Goal: Transaction & Acquisition: Purchase product/service

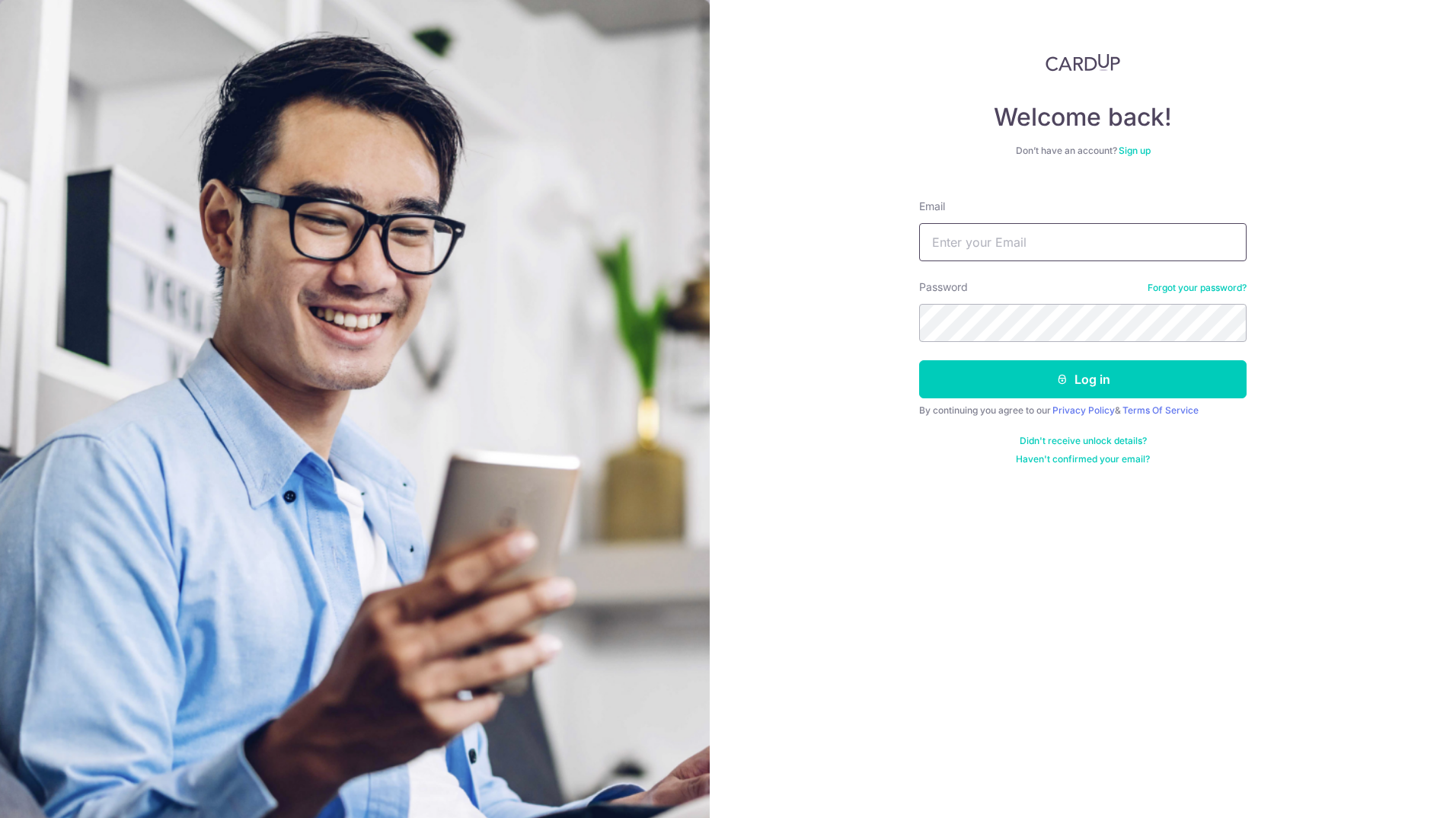
click at [1022, 248] on input "Email" at bounding box center [1083, 242] width 328 height 38
click at [0, 817] on com-1password-button at bounding box center [0, 818] width 0 height 0
type input "aaron.rozario@aca.sg"
click at [1081, 377] on button "Log in" at bounding box center [1083, 379] width 328 height 38
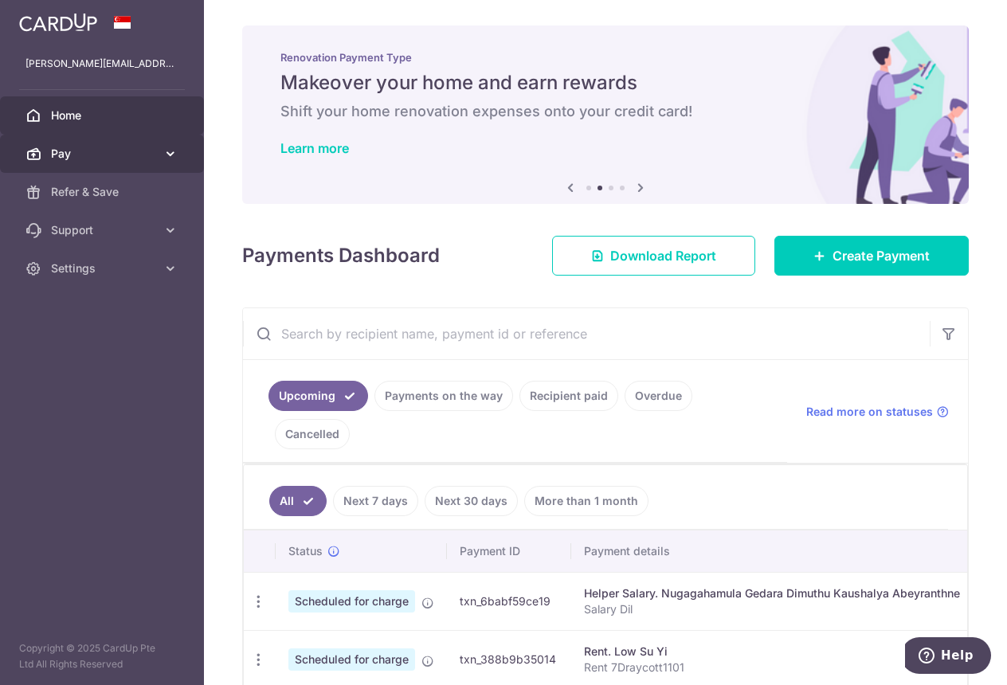
click at [116, 148] on span "Pay" at bounding box center [103, 154] width 105 height 16
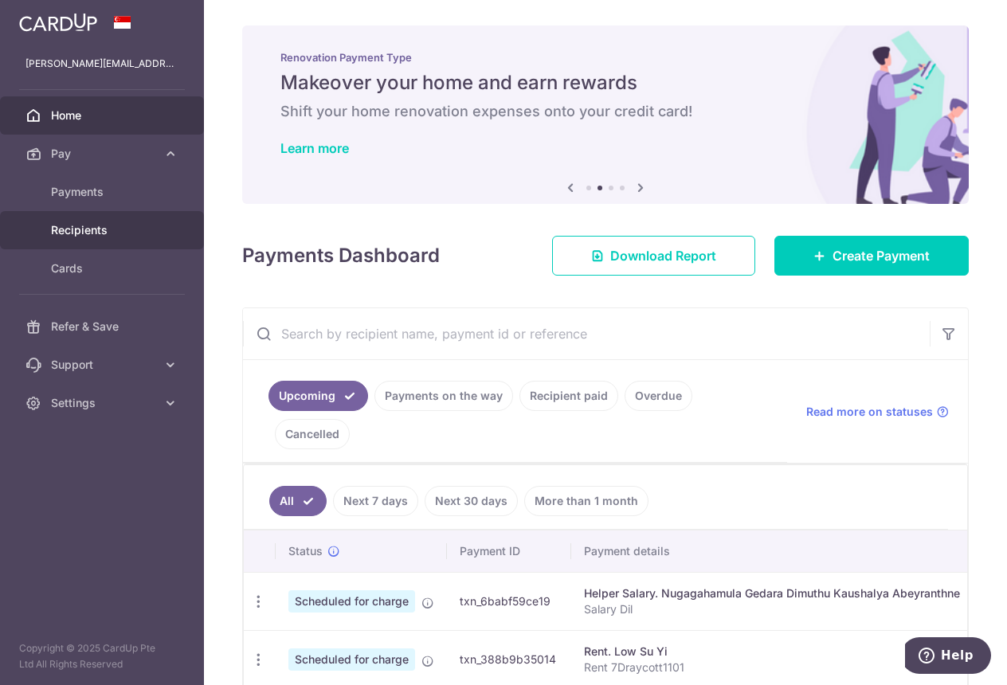
click at [89, 224] on span "Recipients" at bounding box center [103, 230] width 105 height 16
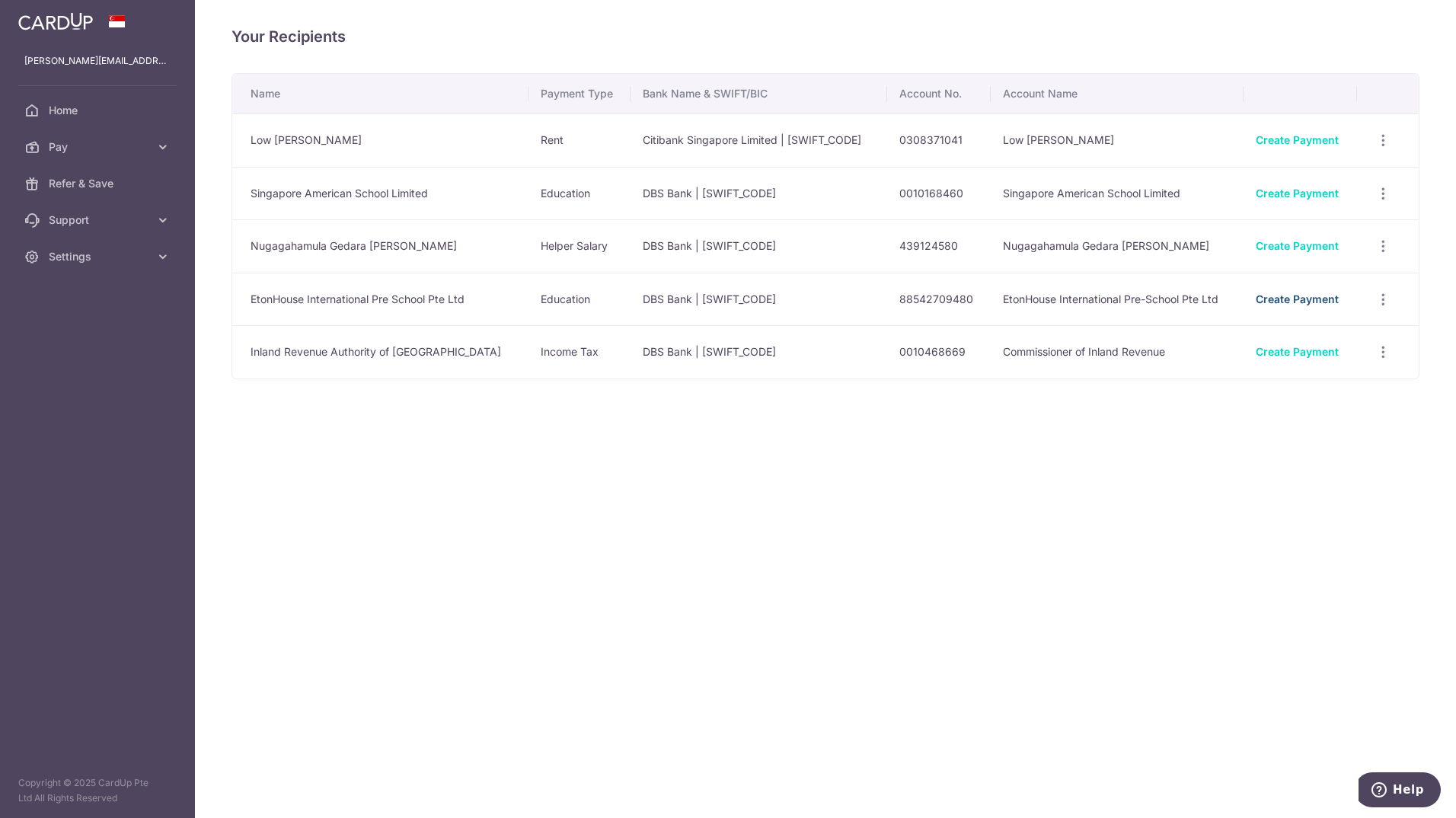
click at [962, 305] on link "Create Payment" at bounding box center [1297, 299] width 83 height 13
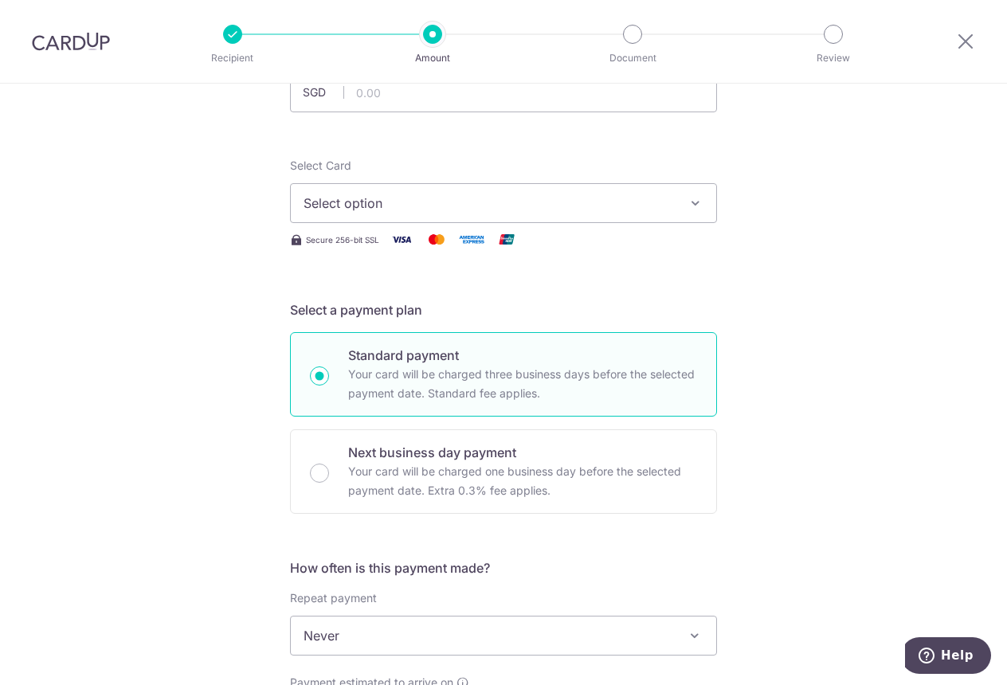
scroll to position [123, 0]
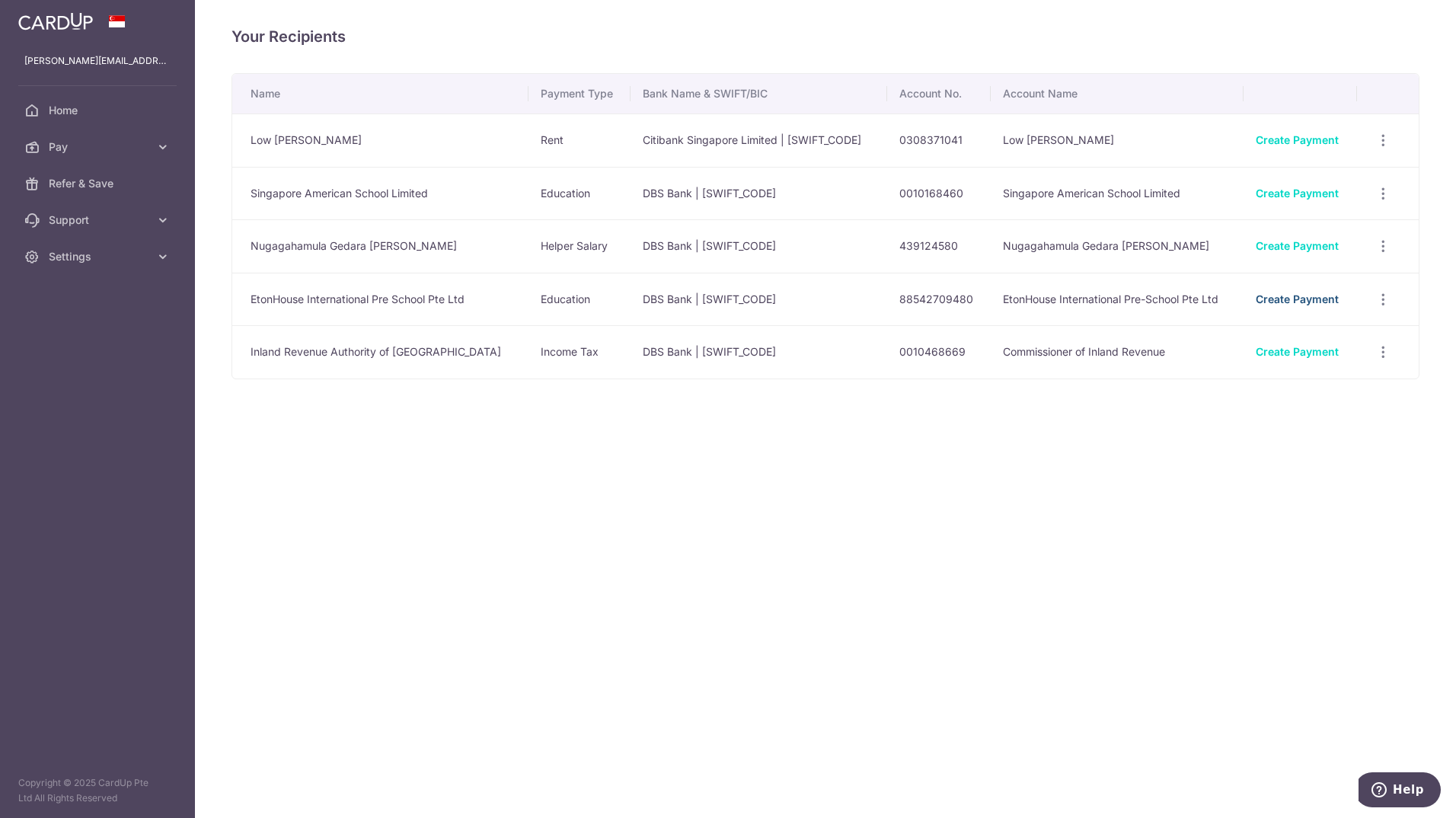
click at [962, 305] on link "Create Payment" at bounding box center [1297, 299] width 83 height 13
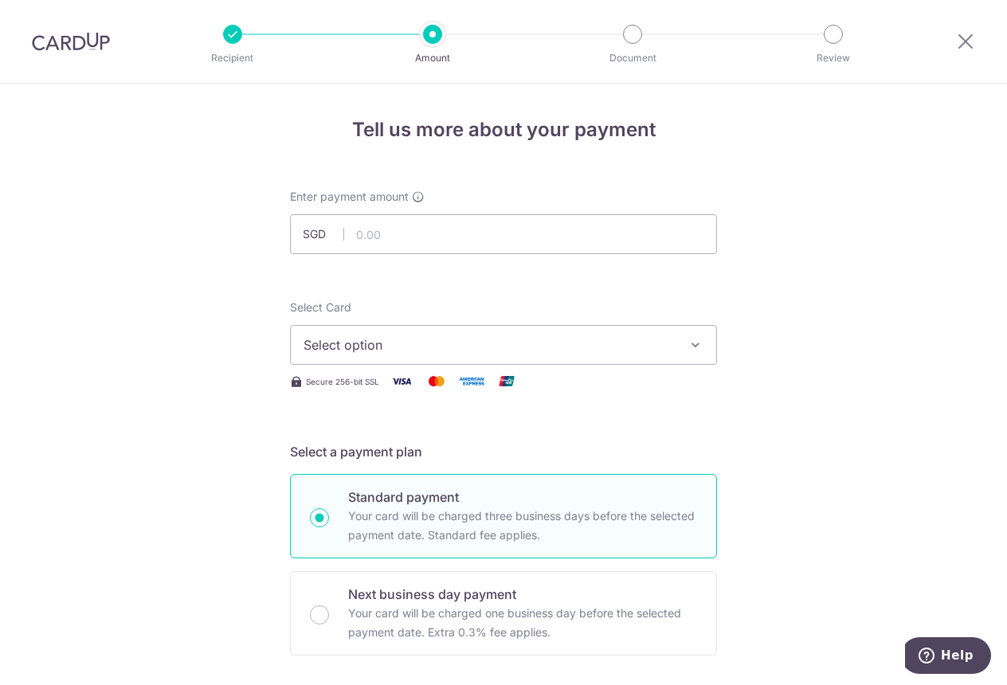
click at [441, 329] on button "Select option" at bounding box center [503, 345] width 427 height 40
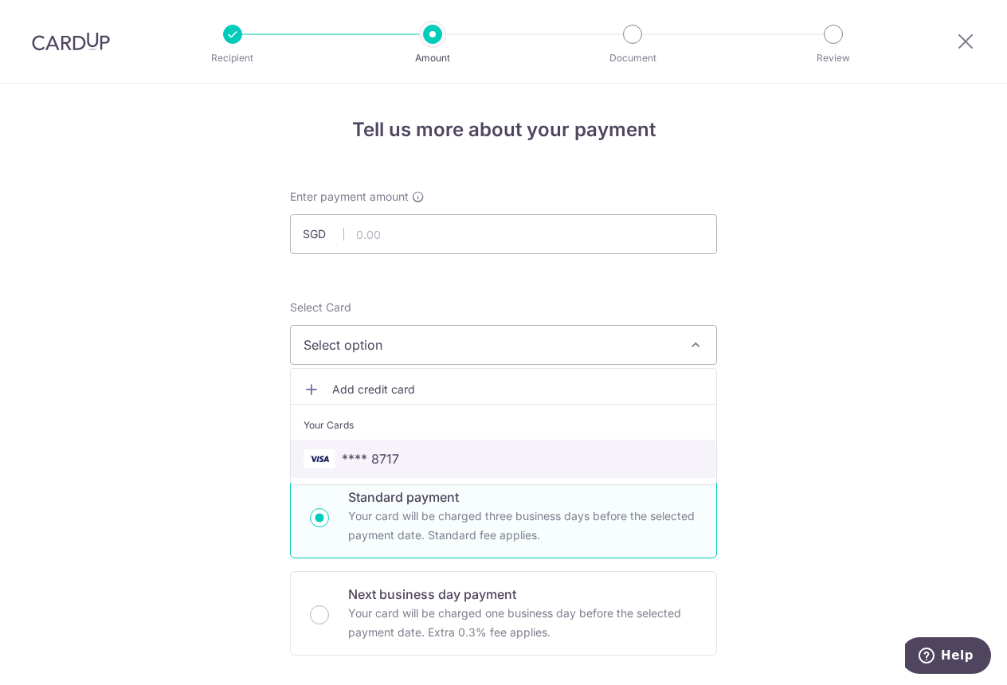
click at [405, 460] on span "**** 8717" at bounding box center [504, 458] width 400 height 19
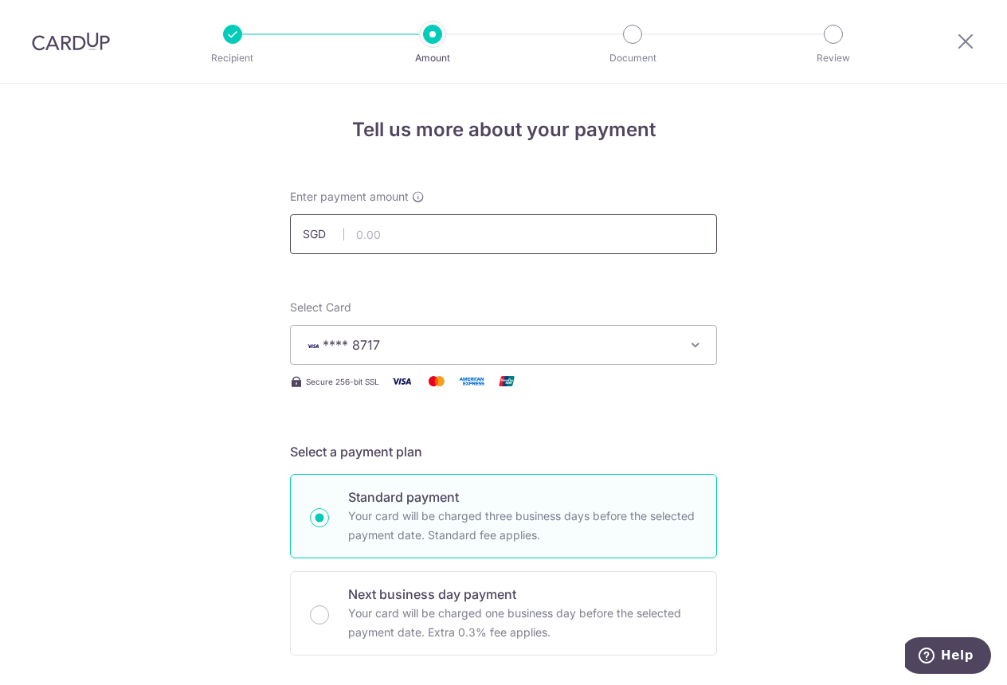
click at [404, 222] on input "text" at bounding box center [503, 234] width 427 height 40
click at [375, 244] on input "text" at bounding box center [503, 234] width 427 height 40
click at [376, 235] on input "text" at bounding box center [503, 234] width 427 height 40
click at [355, 234] on input "text" at bounding box center [503, 234] width 427 height 40
paste input "9,473.56"
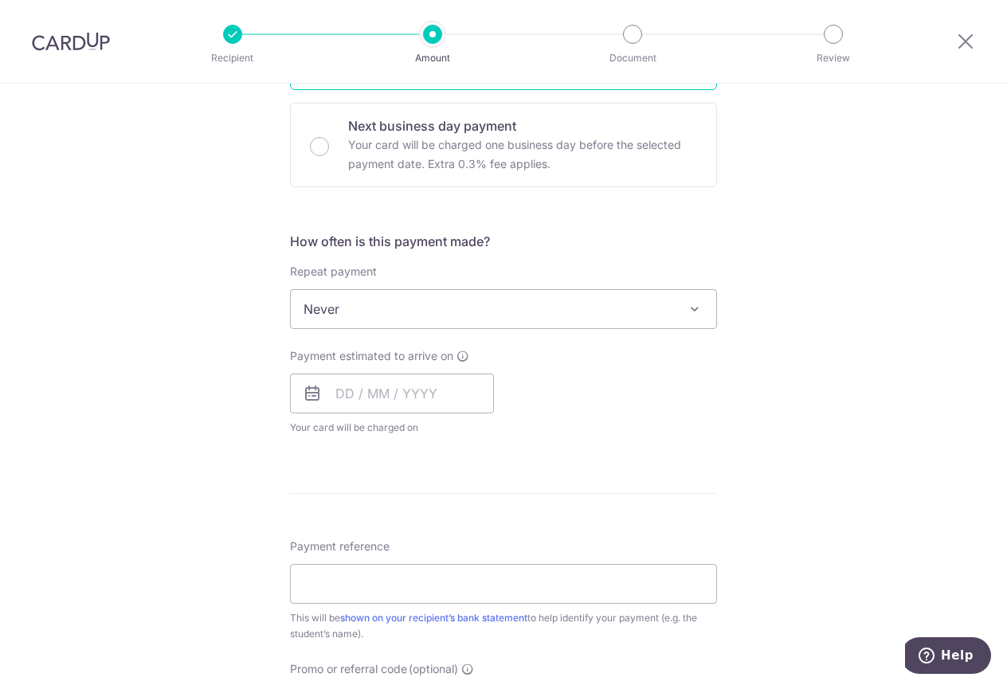
scroll to position [478, 0]
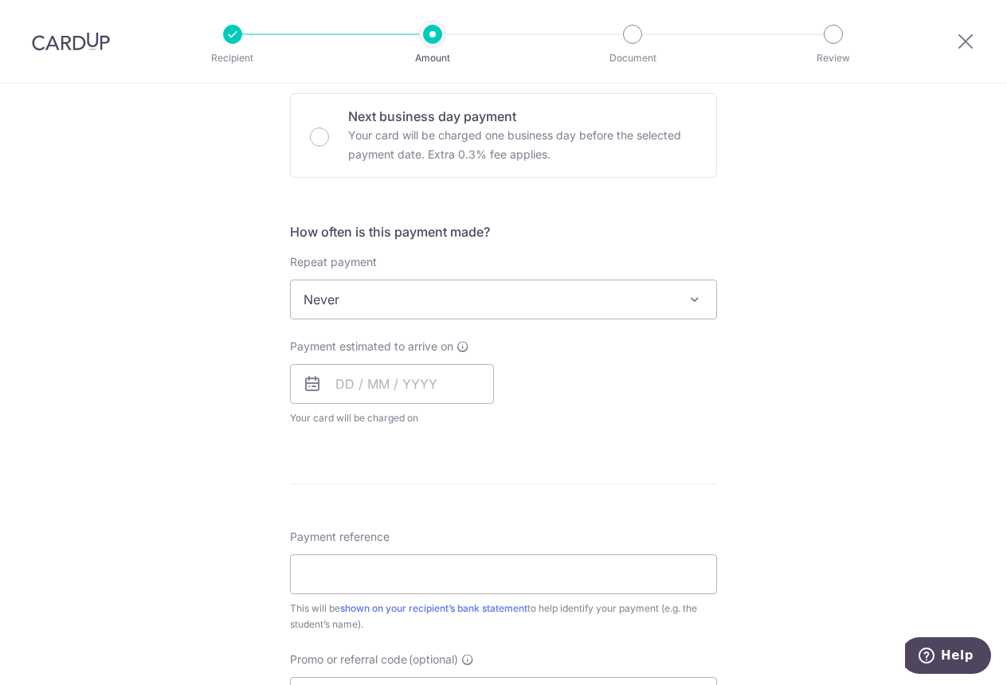
click at [422, 308] on span "Never" at bounding box center [503, 299] width 425 height 38
type input "9,473.56"
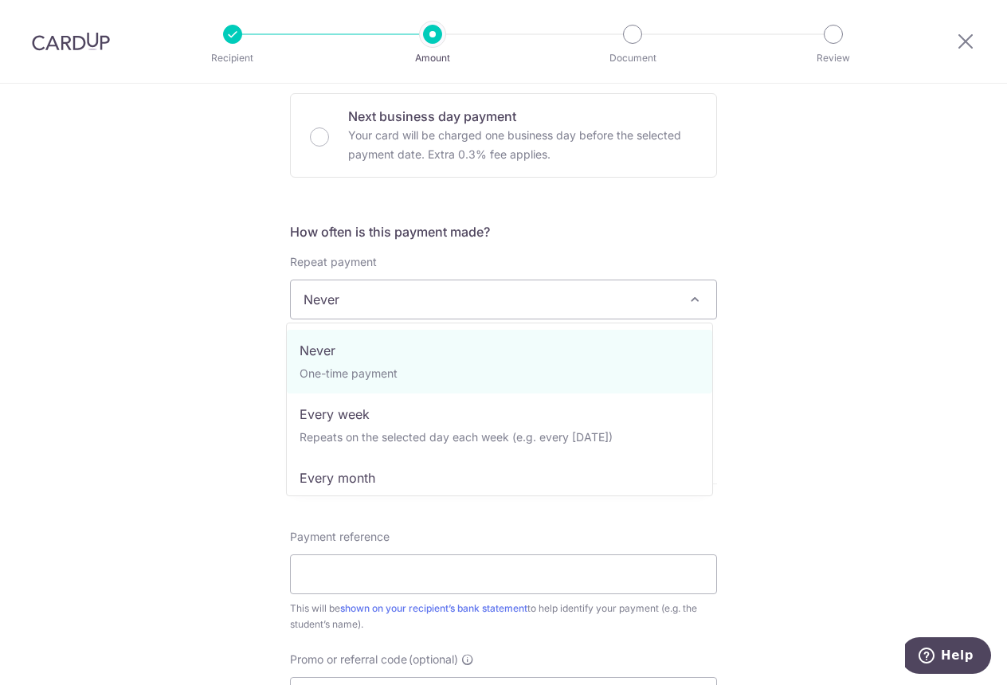
click at [676, 220] on form "Enter payment amount SGD 9,473.56 9473.56 Select Card **** 8717 Add credit card…" at bounding box center [503, 341] width 427 height 1261
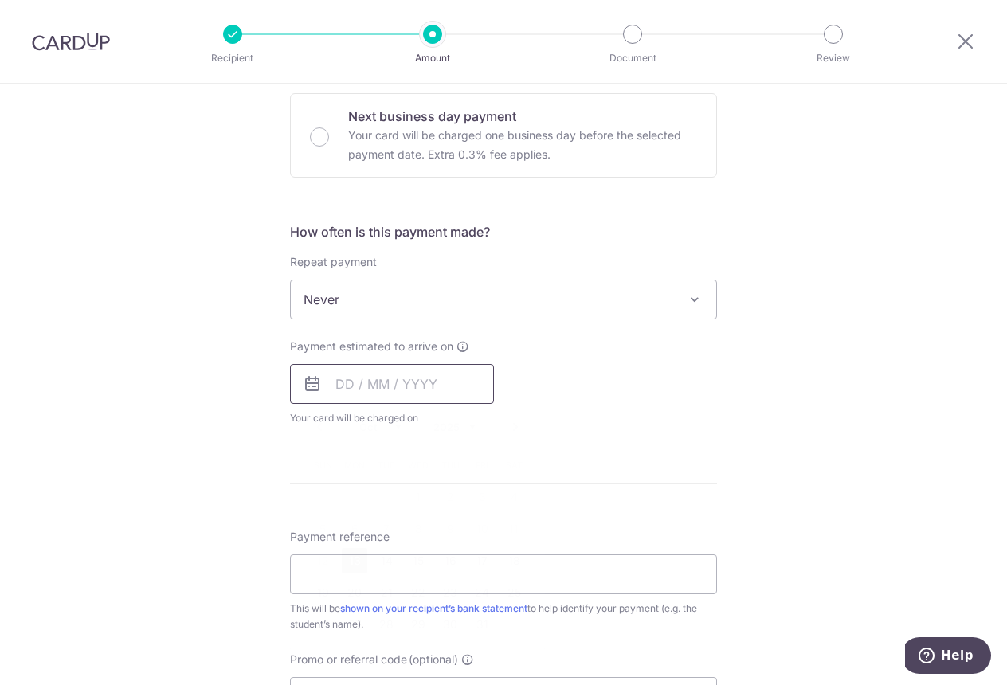
click at [409, 386] on input "text" at bounding box center [392, 384] width 204 height 40
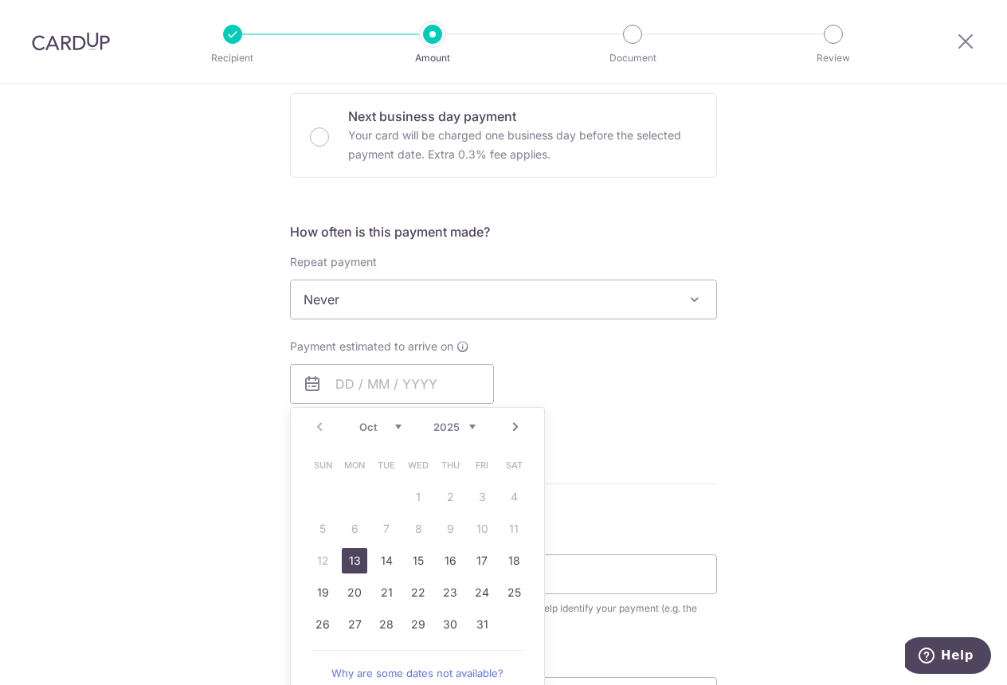
click at [355, 563] on link "13" at bounding box center [354, 560] width 25 height 25
type input "[DATE]"
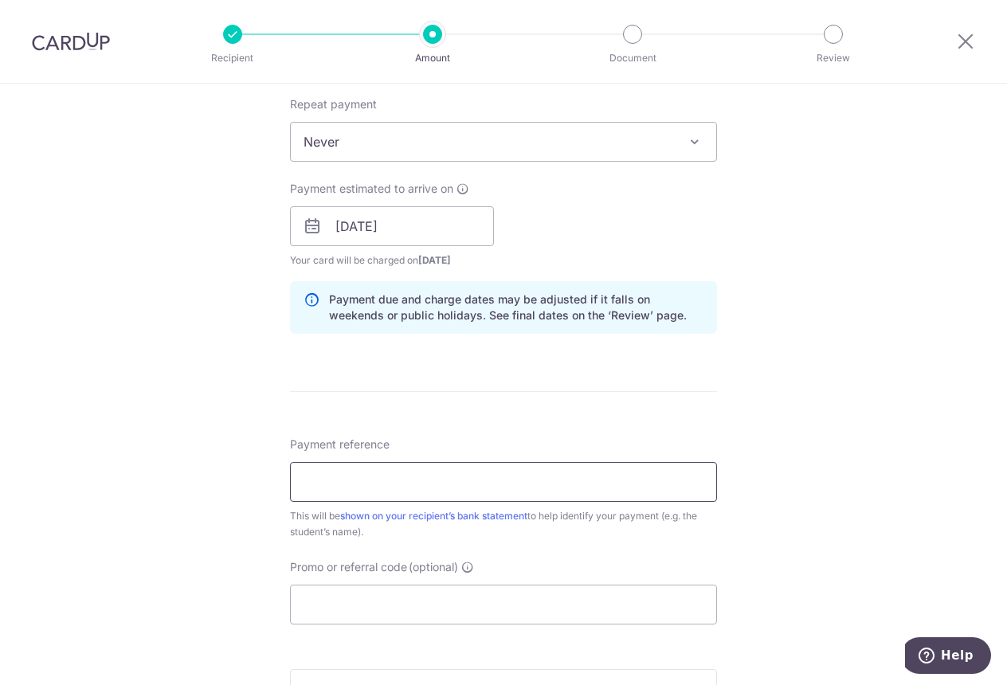
scroll to position [637, 0]
click at [754, 426] on div "Tell us more about your payment Enter payment amount SGD 9,473.56 9473.56 Selec…" at bounding box center [503, 199] width 1007 height 1507
click at [421, 495] on input "Payment reference" at bounding box center [503, 480] width 427 height 40
type input "Noah Rozario"
click at [381, 598] on input "Promo or referral code (optional)" at bounding box center [503, 603] width 427 height 40
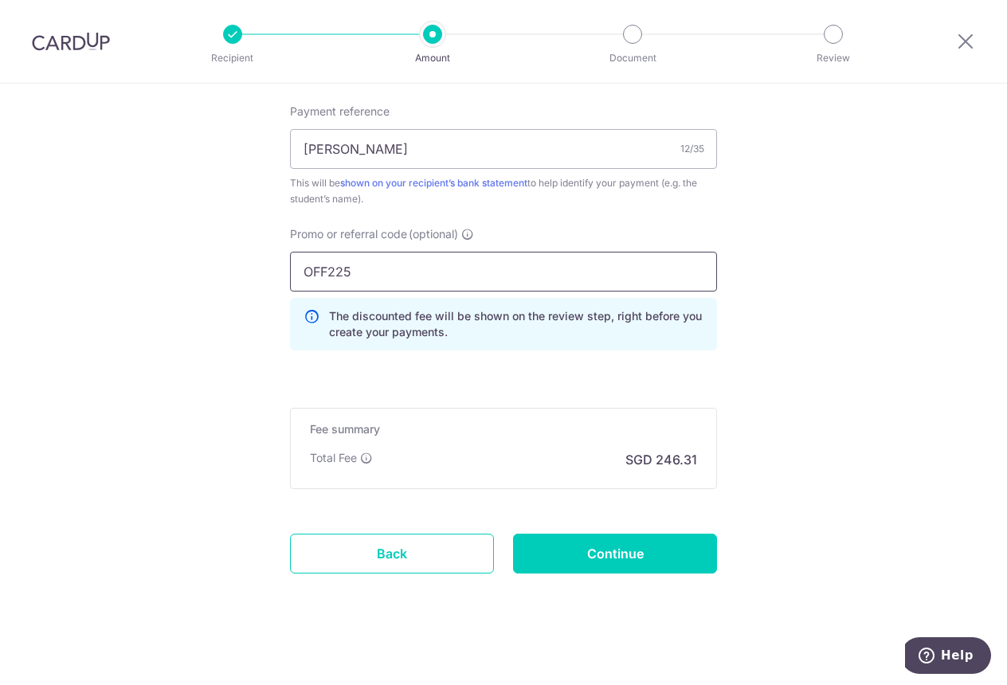
scroll to position [977, 0]
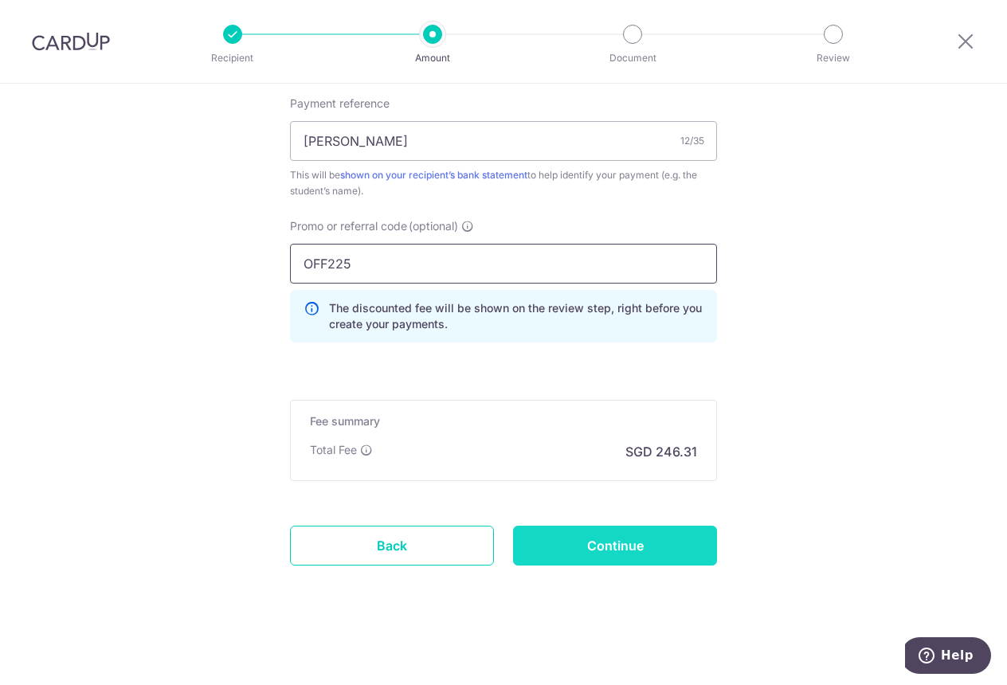
type input "OFF225"
click at [609, 544] on input "Continue" at bounding box center [615, 546] width 204 height 40
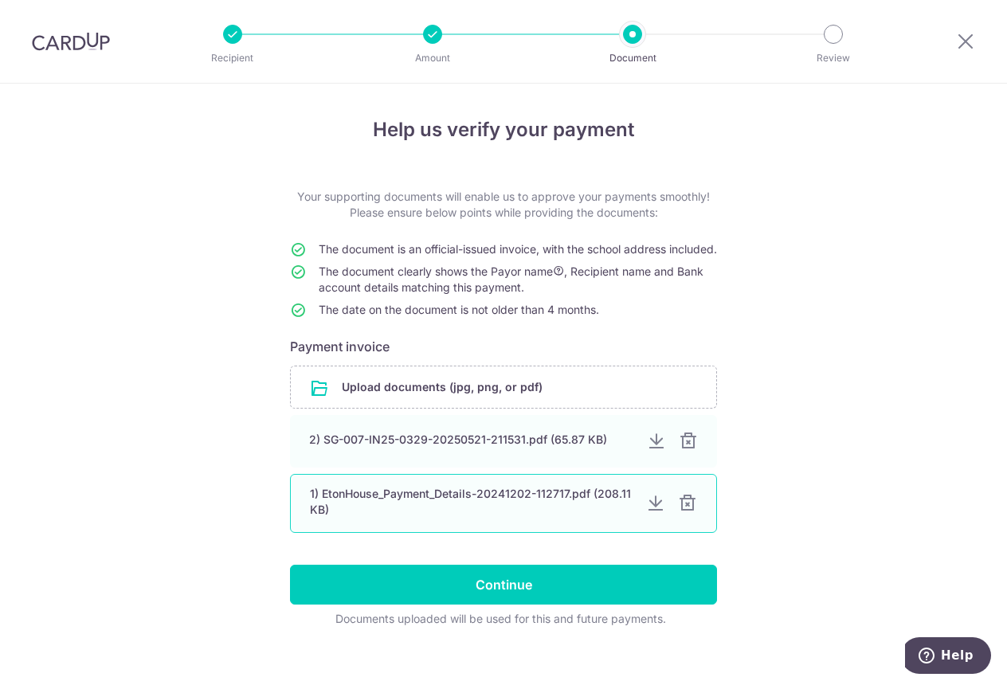
click at [518, 518] on div "1) EtonHouse_Payment_Details-20241202-112717.pdf (208.11 KB)" at bounding box center [471, 502] width 323 height 32
click at [646, 513] on div at bounding box center [655, 503] width 19 height 19
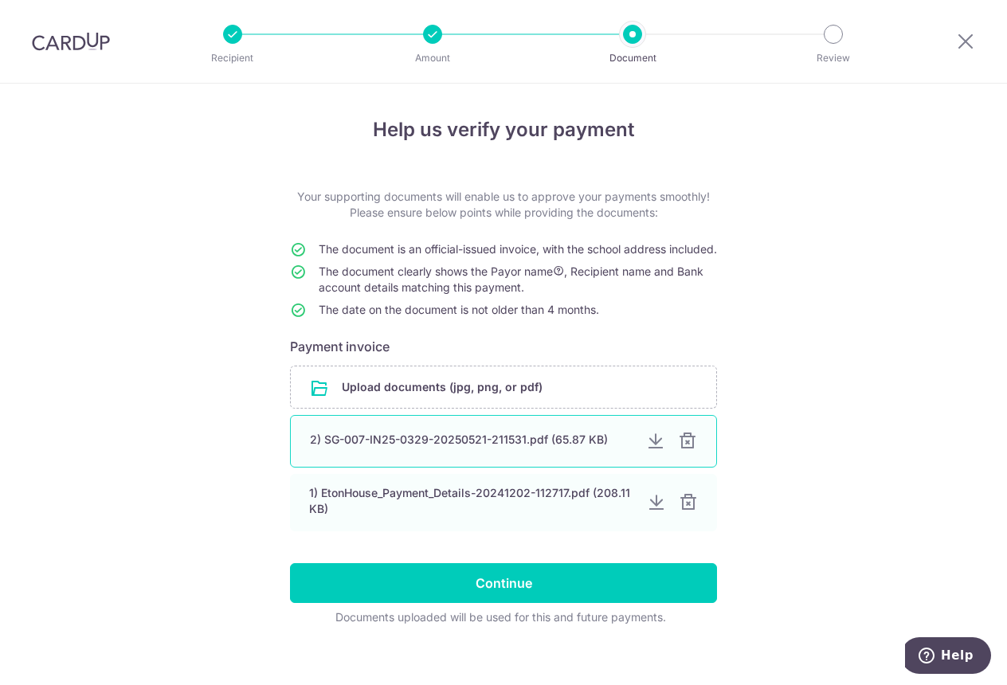
click at [685, 451] on div at bounding box center [687, 441] width 19 height 19
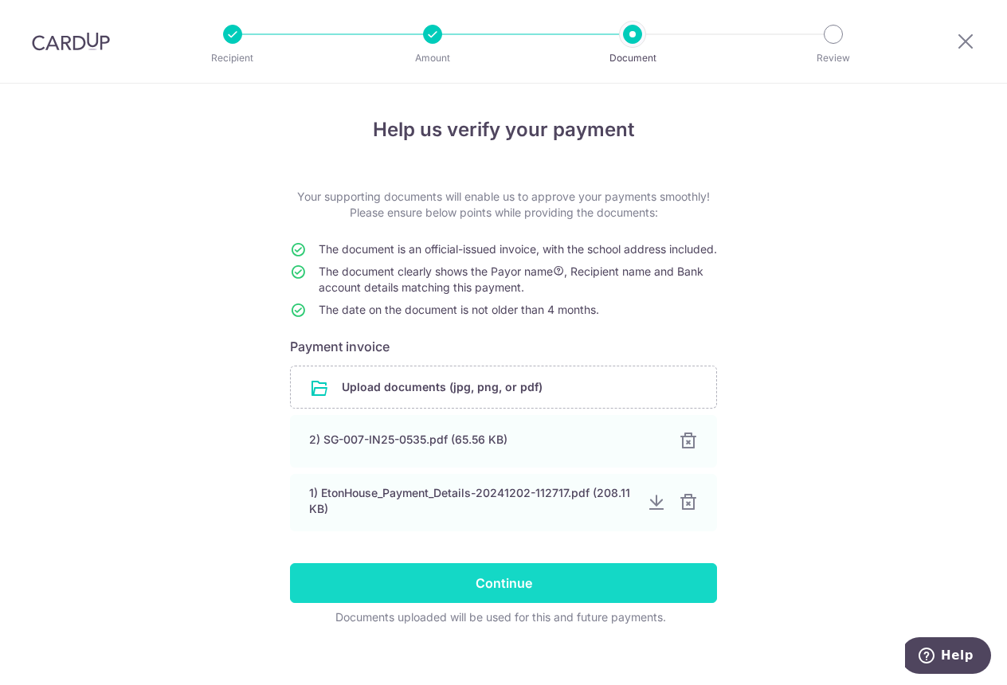
click at [491, 603] on input "Continue" at bounding box center [503, 583] width 427 height 40
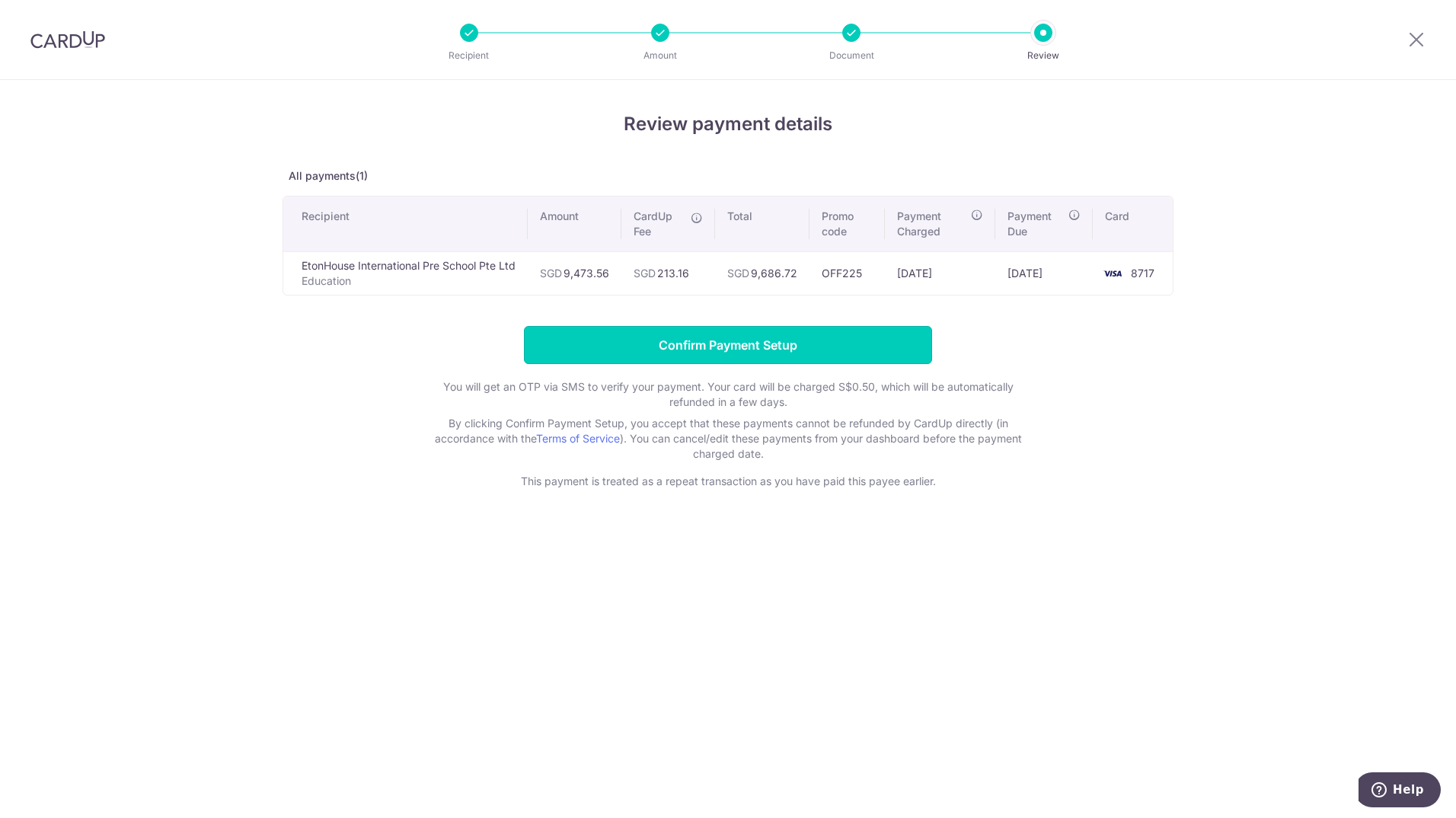
click at [763, 343] on input "Confirm Payment Setup" at bounding box center [728, 345] width 408 height 38
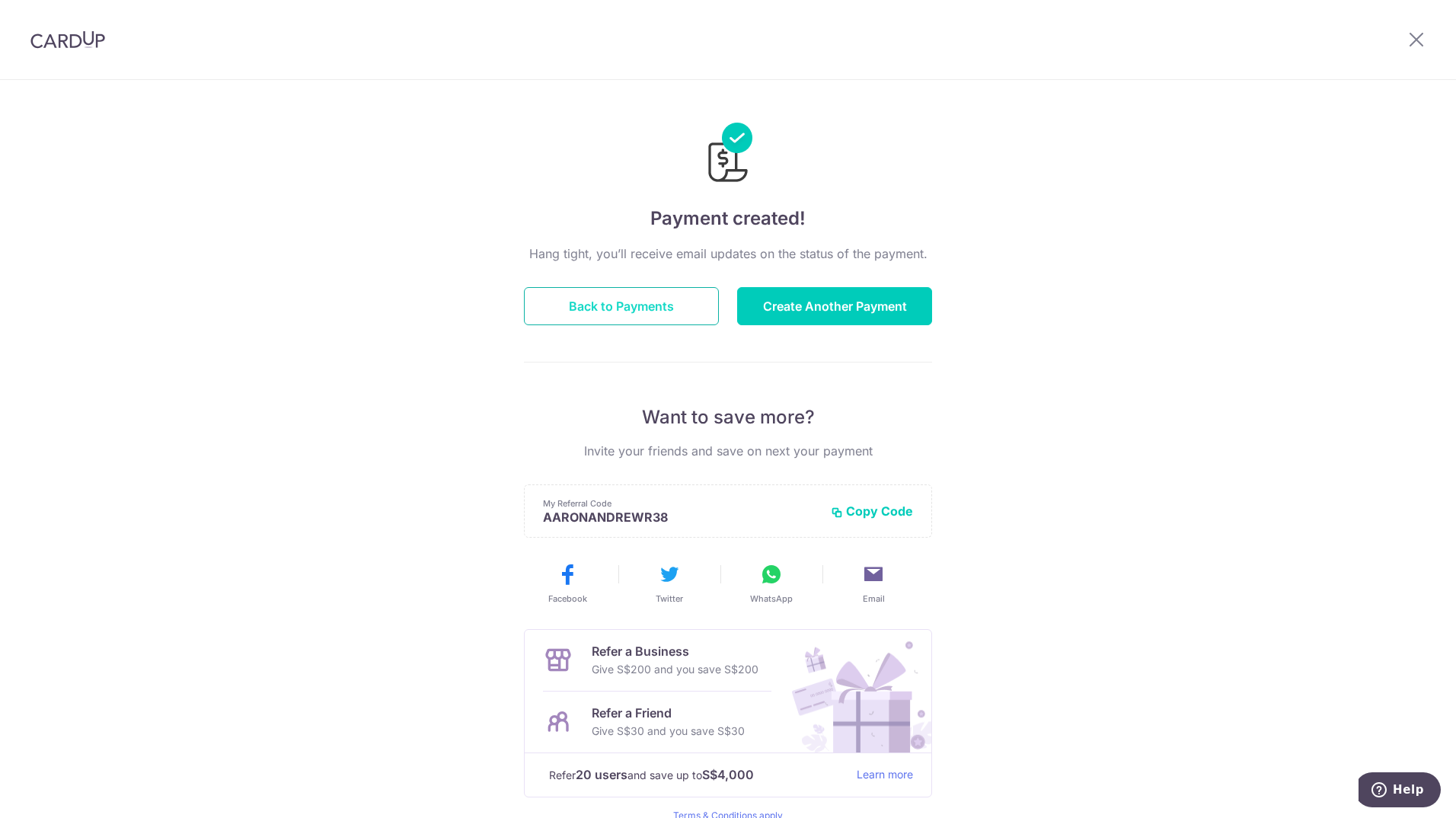
click at [640, 297] on button "Back to Payments" at bounding box center [621, 306] width 195 height 38
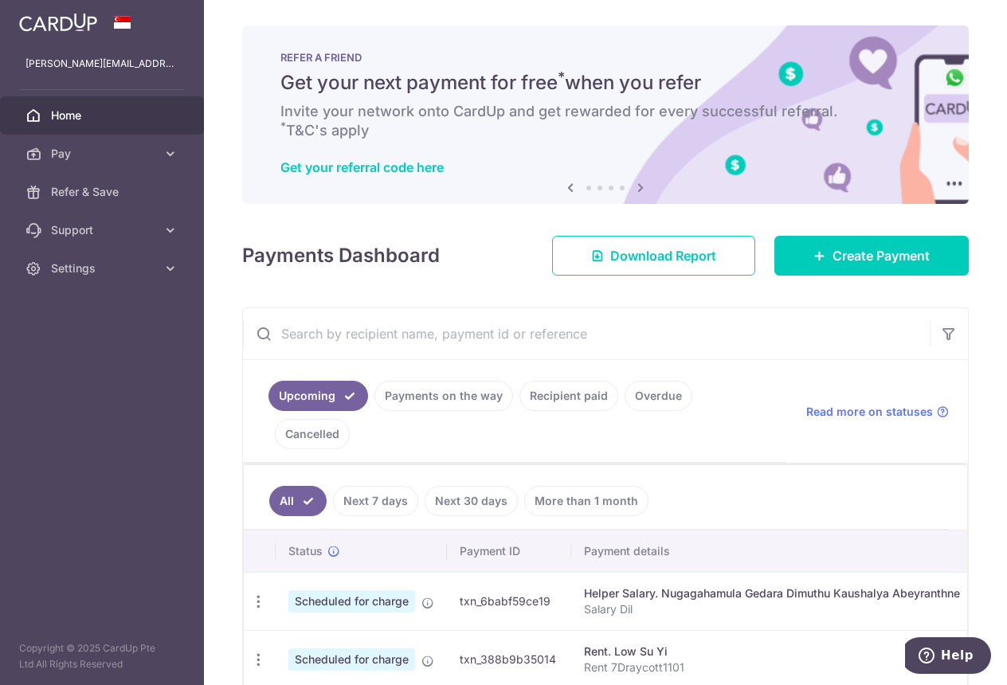
click at [63, 116] on span "Home" at bounding box center [103, 116] width 105 height 16
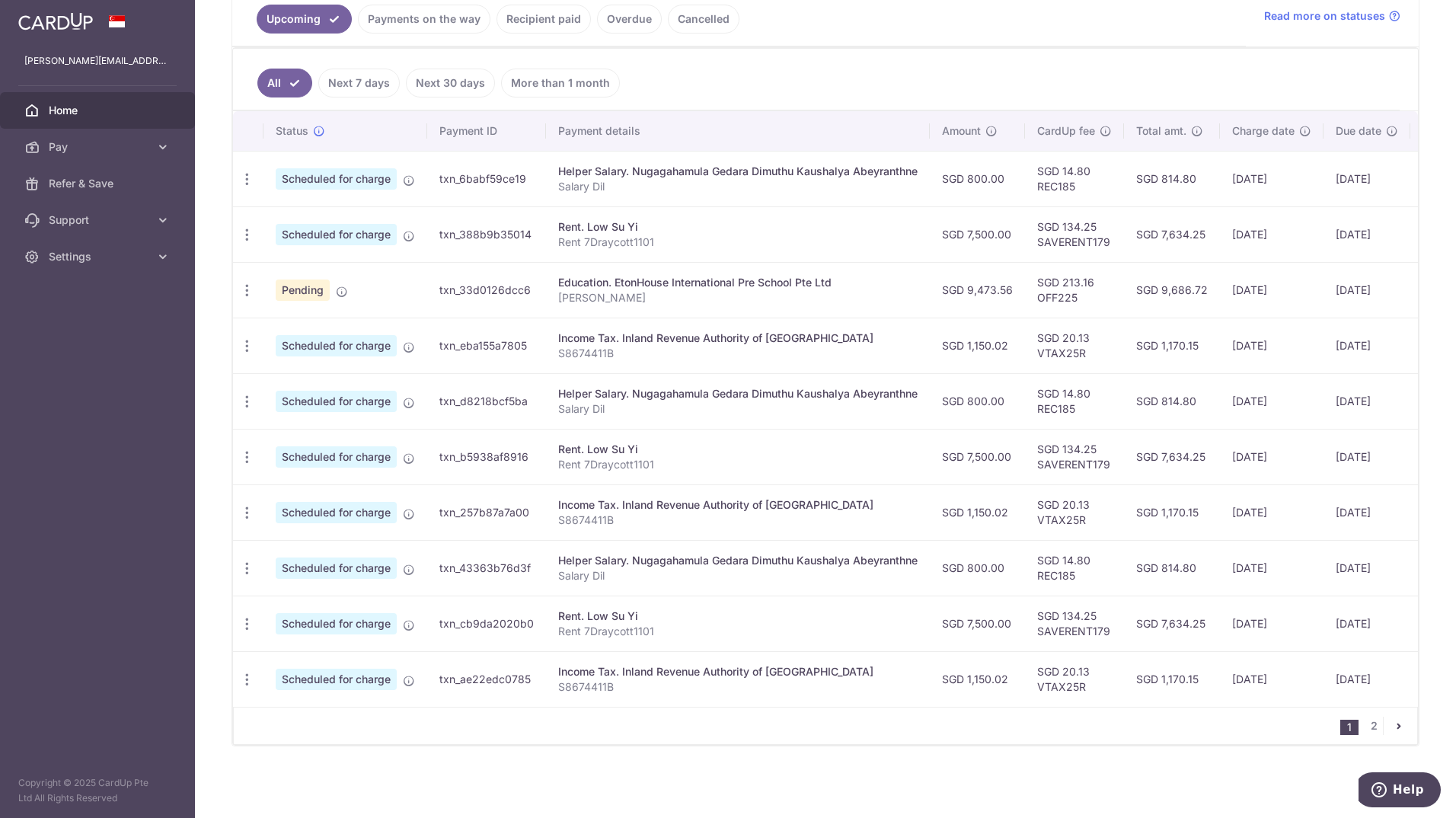
scroll to position [367, 0]
